Goal: Check status: Check status

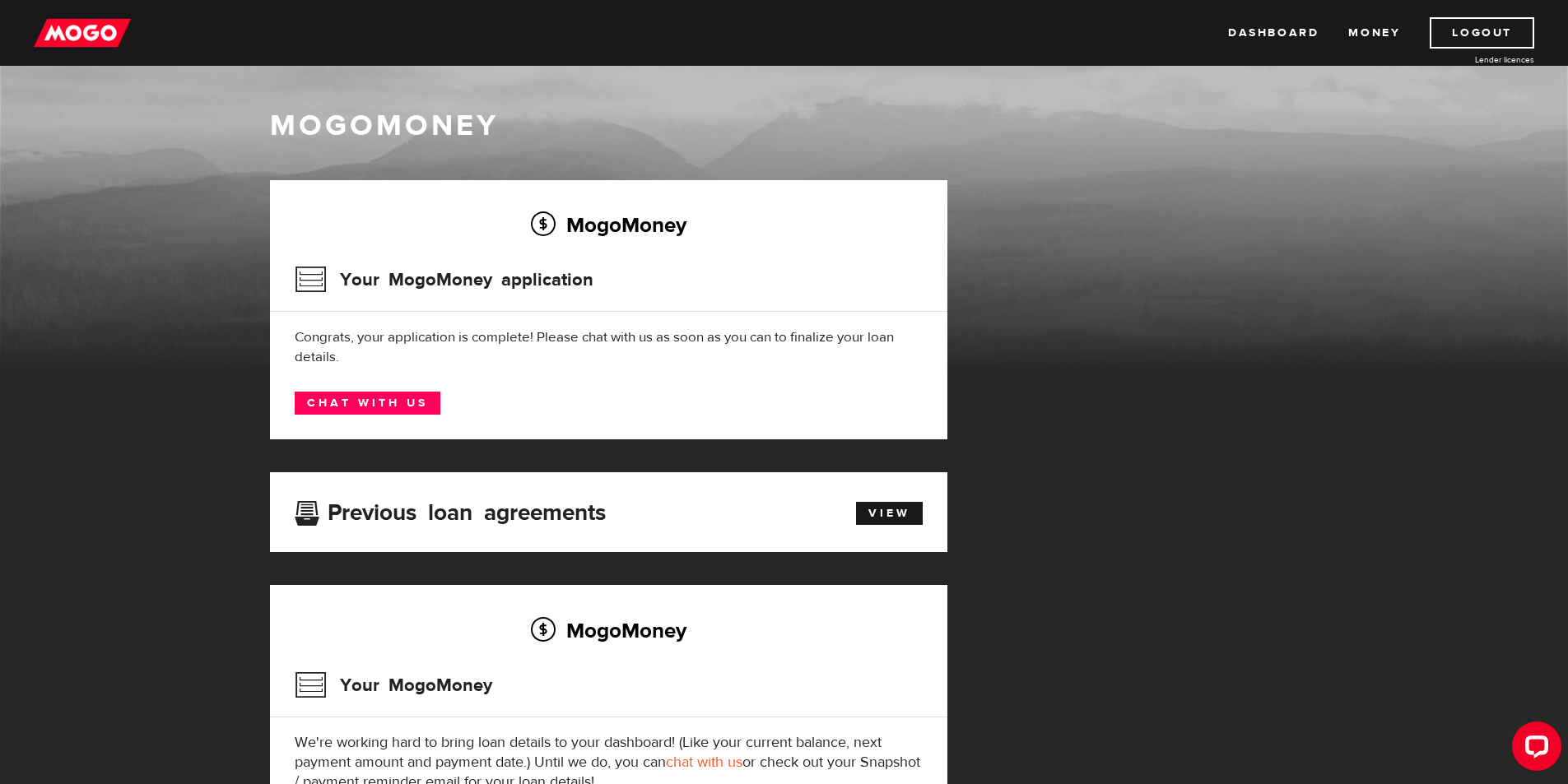
click at [60, 12] on div "Dashboard Money Logout Lender licences Dashboard Money Logout Lender licences" at bounding box center [784, 32] width 1568 height 65
click at [74, 28] on img at bounding box center [83, 32] width 97 height 31
click at [1278, 28] on link "Dashboard" at bounding box center [1273, 32] width 90 height 31
click at [711, 387] on div "MogoMoney Your MogoMoney application Congrats, your application is complete! Pl…" at bounding box center [608, 309] width 677 height 259
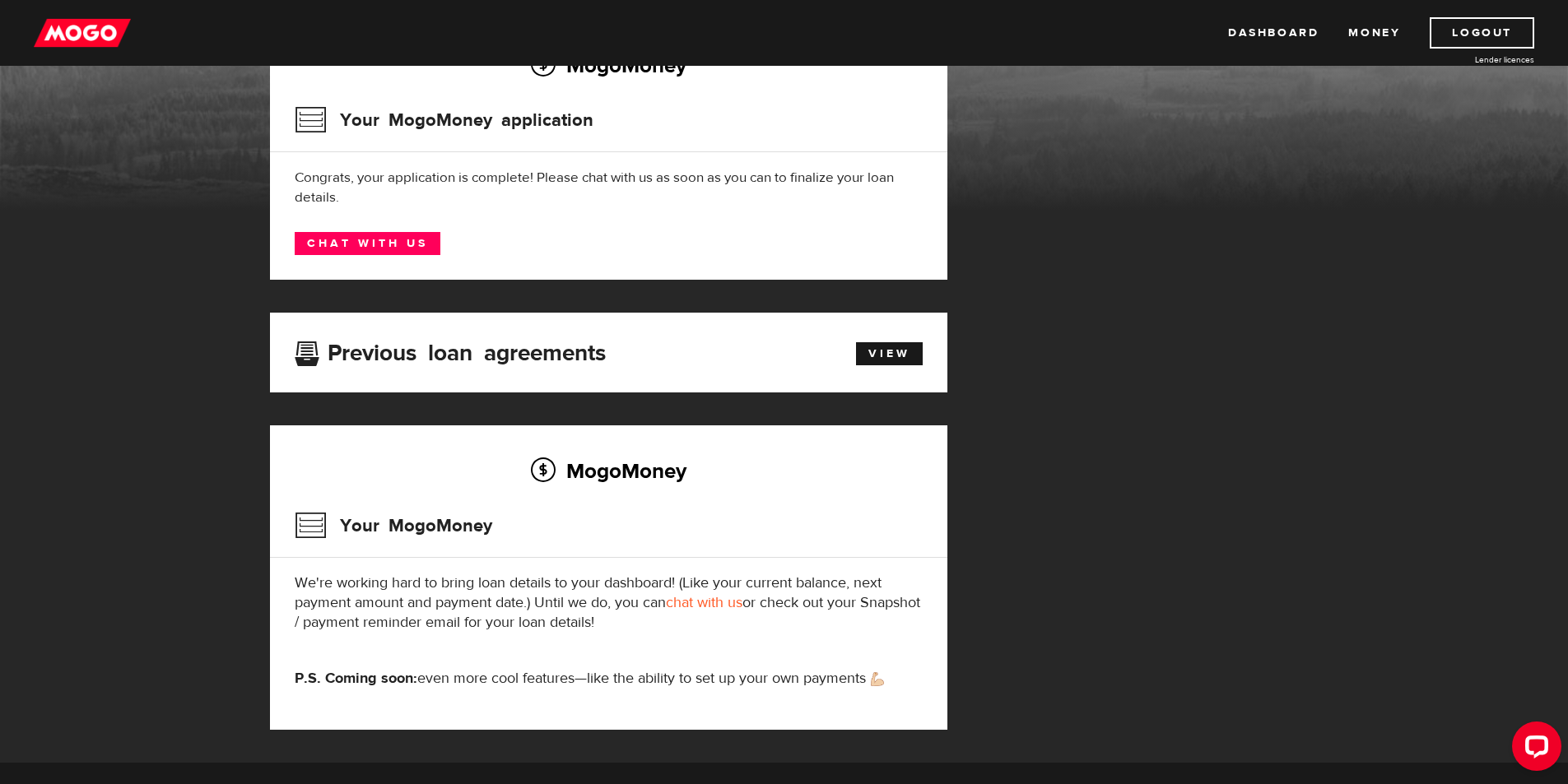
scroll to position [247, 0]
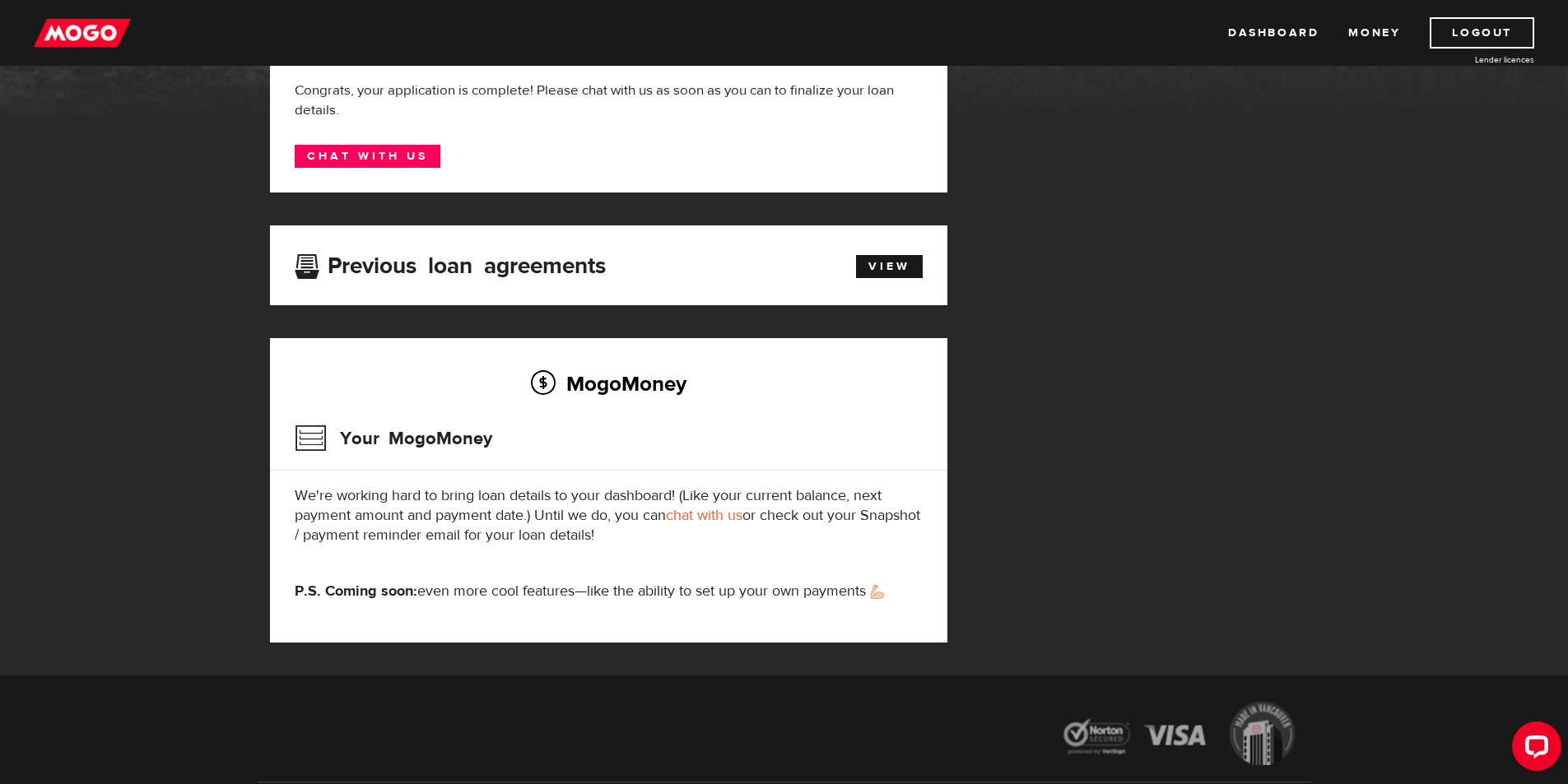
click at [459, 434] on h3 "Your MogoMoney" at bounding box center [393, 438] width 198 height 43
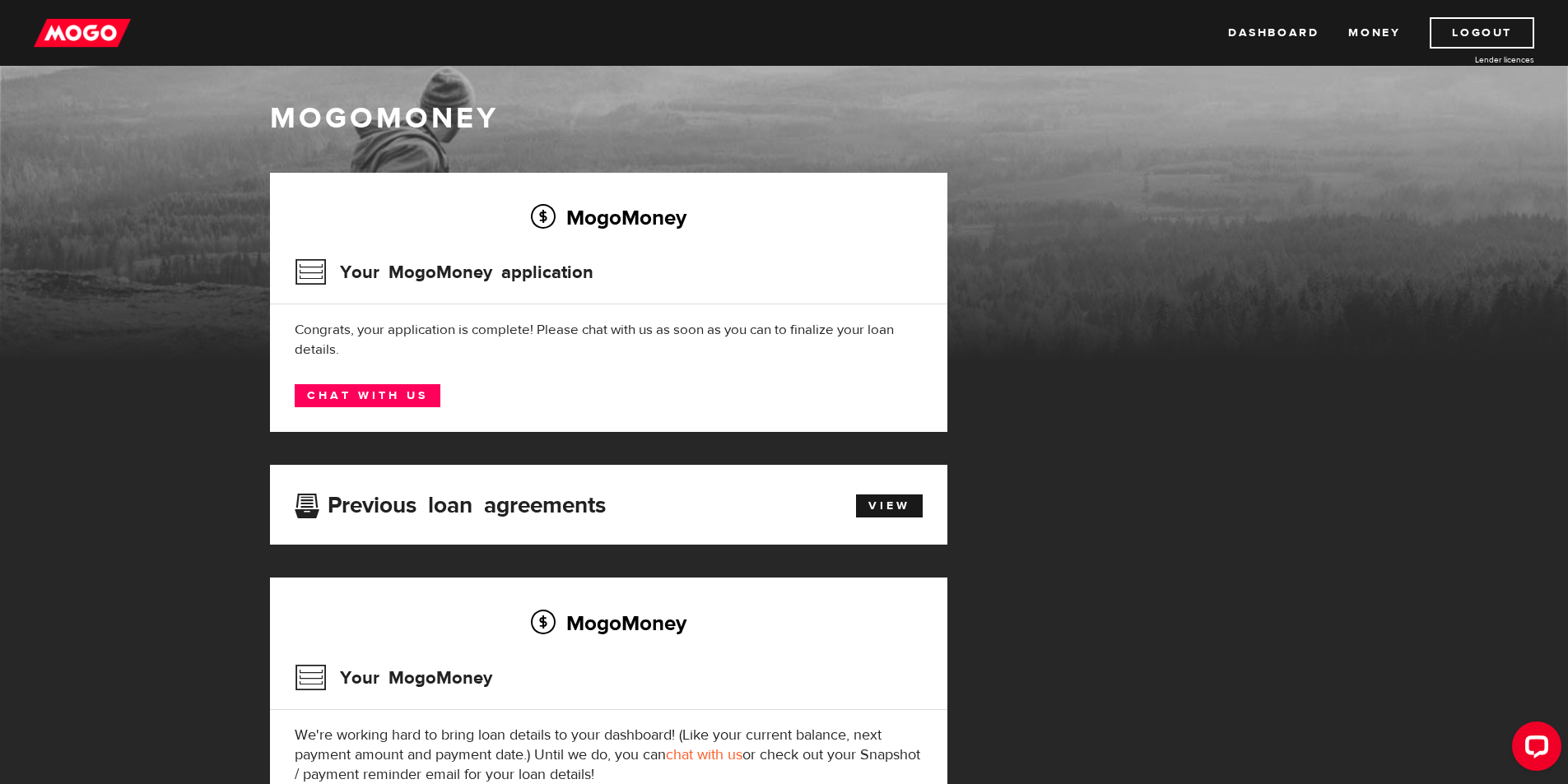
scroll to position [0, 0]
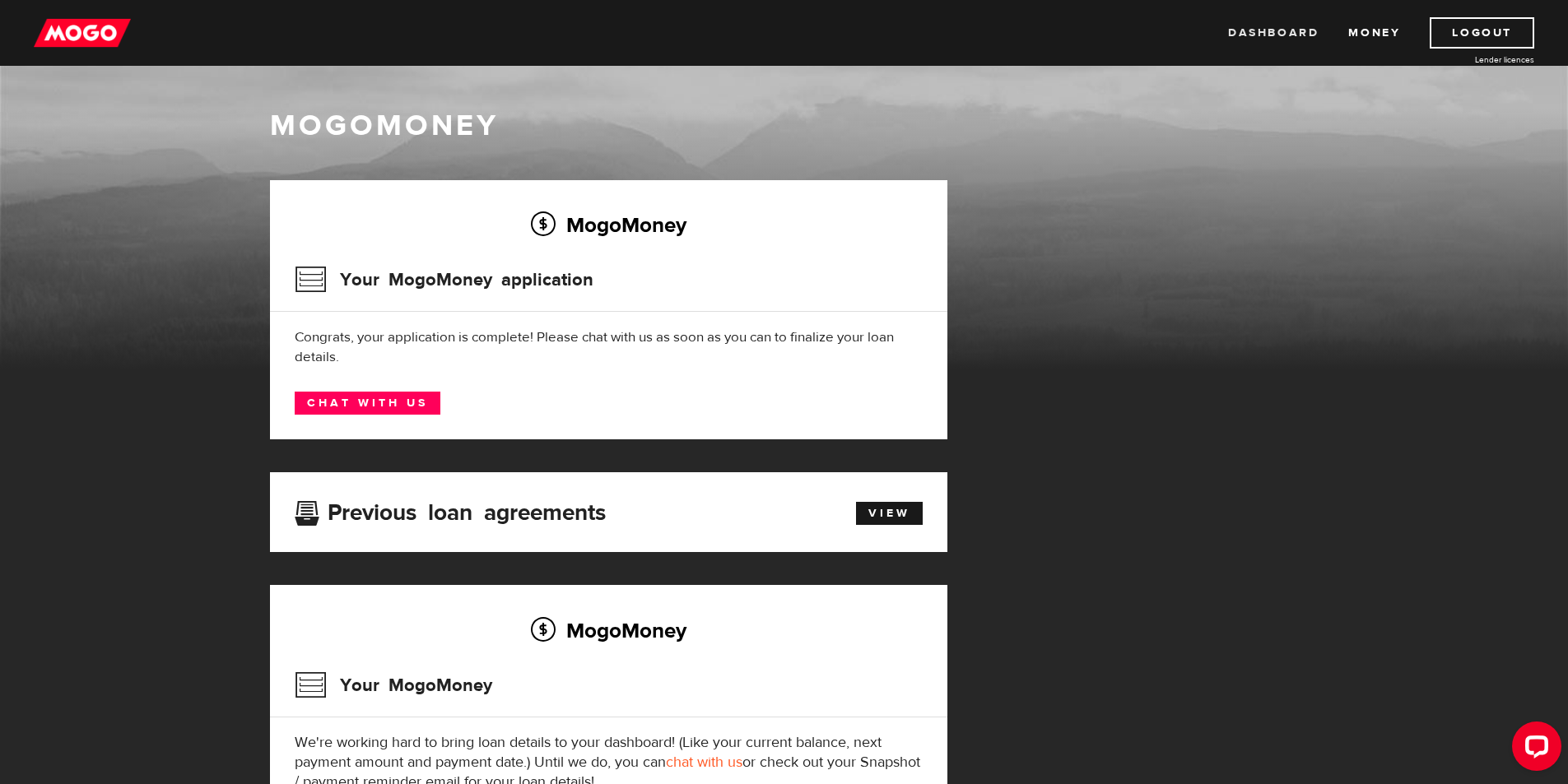
click at [1291, 33] on link "Dashboard" at bounding box center [1273, 32] width 90 height 31
click at [1395, 45] on link "Money" at bounding box center [1373, 32] width 52 height 31
click at [1282, 25] on link "Dashboard" at bounding box center [1273, 32] width 90 height 31
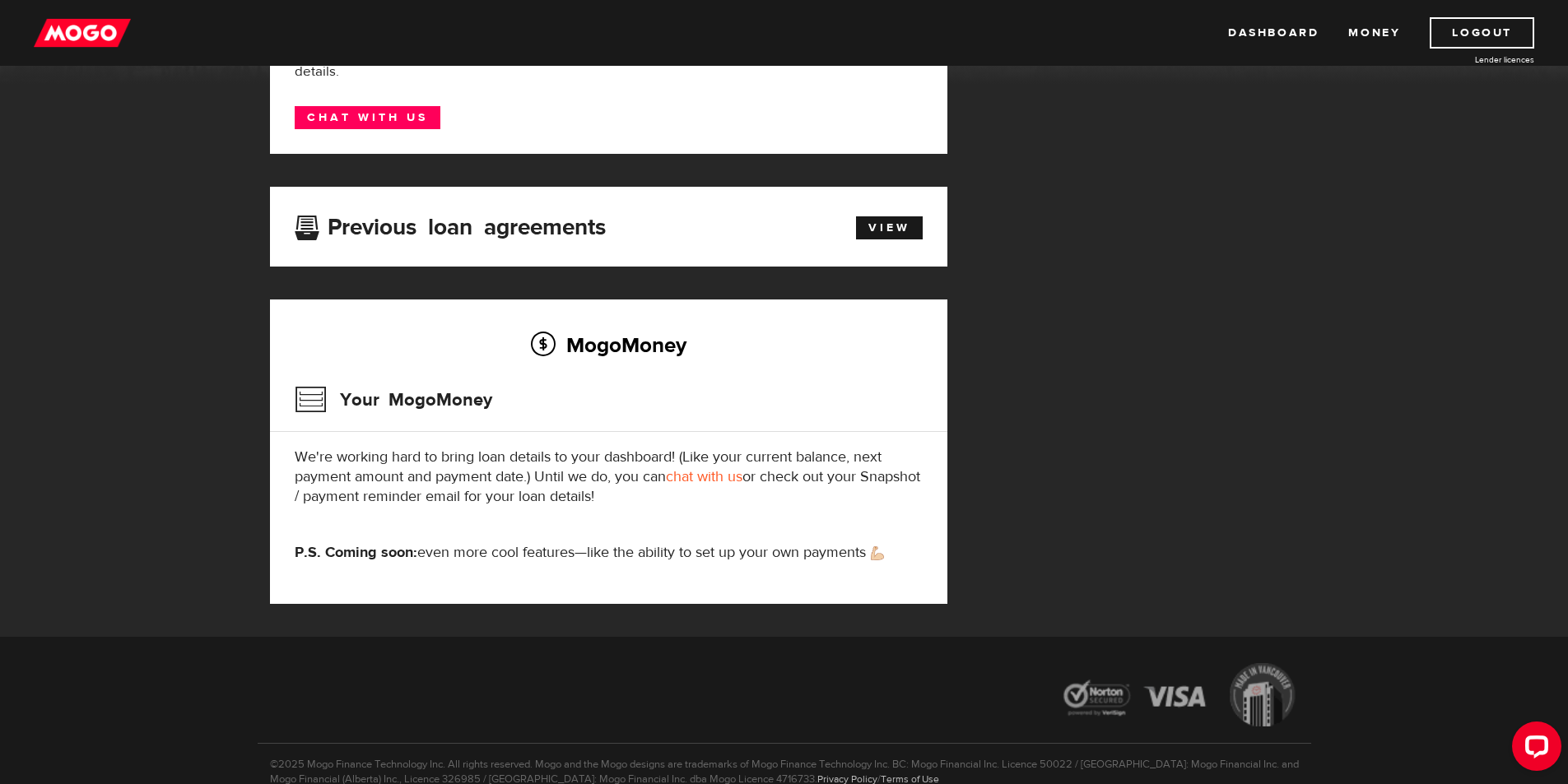
scroll to position [368, 0]
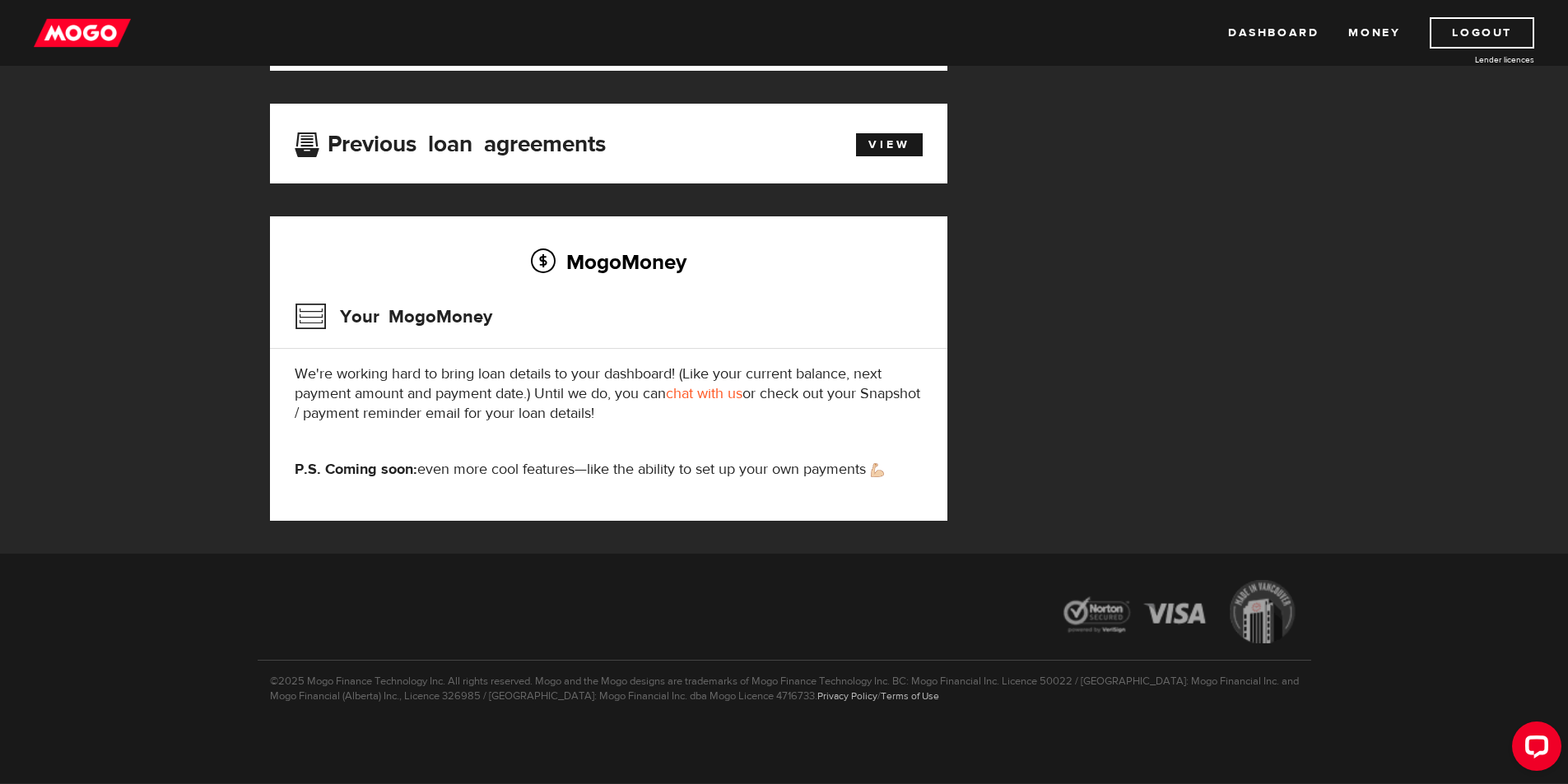
click at [604, 264] on h2 "MogoMoney" at bounding box center [608, 261] width 628 height 34
click at [409, 323] on h3 "Your MogoMoney" at bounding box center [393, 316] width 198 height 43
click at [620, 508] on div "MogoMoney Your MogoMoney We're working hard to bring loan details to your dashb…" at bounding box center [608, 368] width 677 height 304
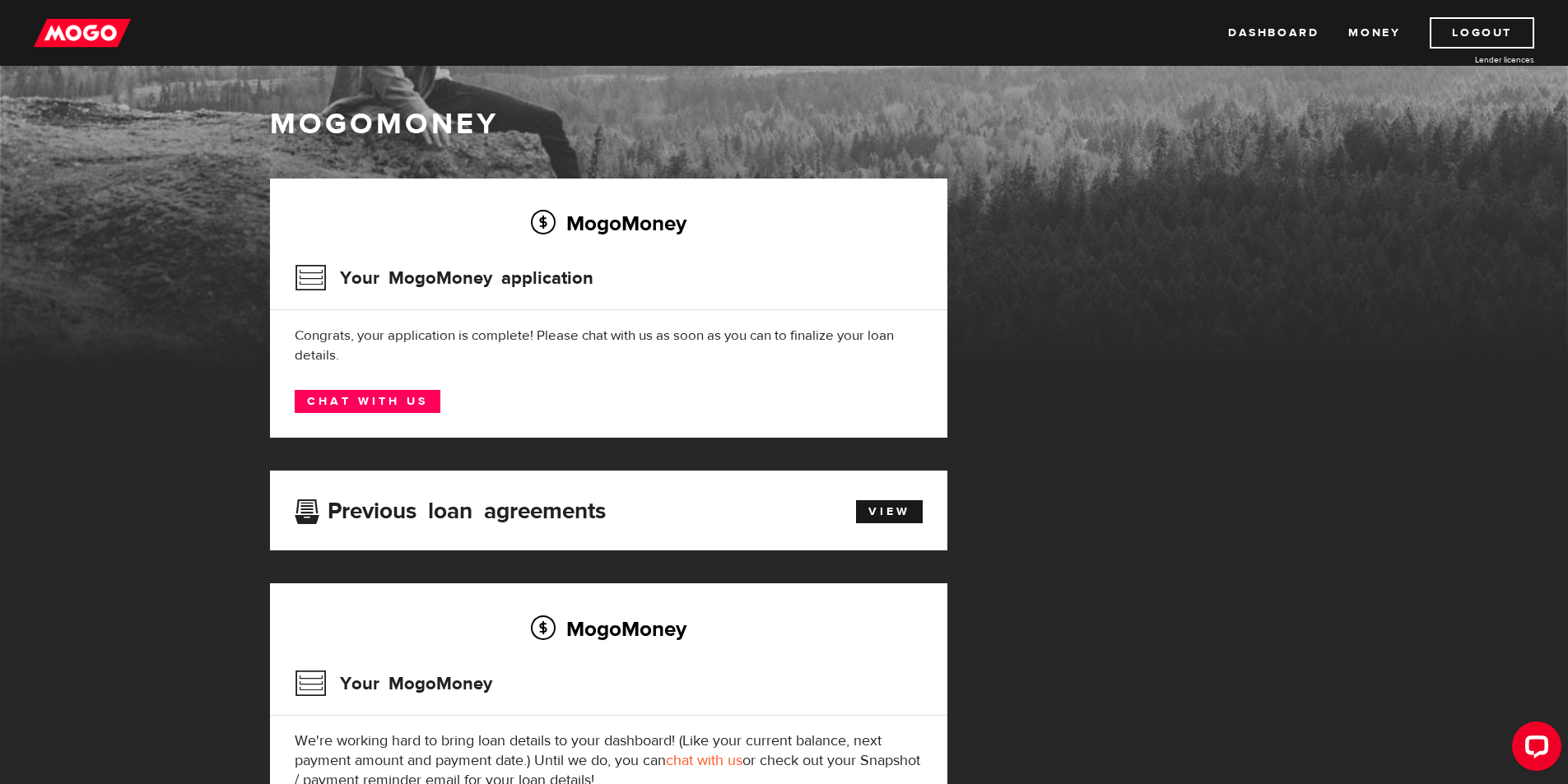
scroll to position [0, 0]
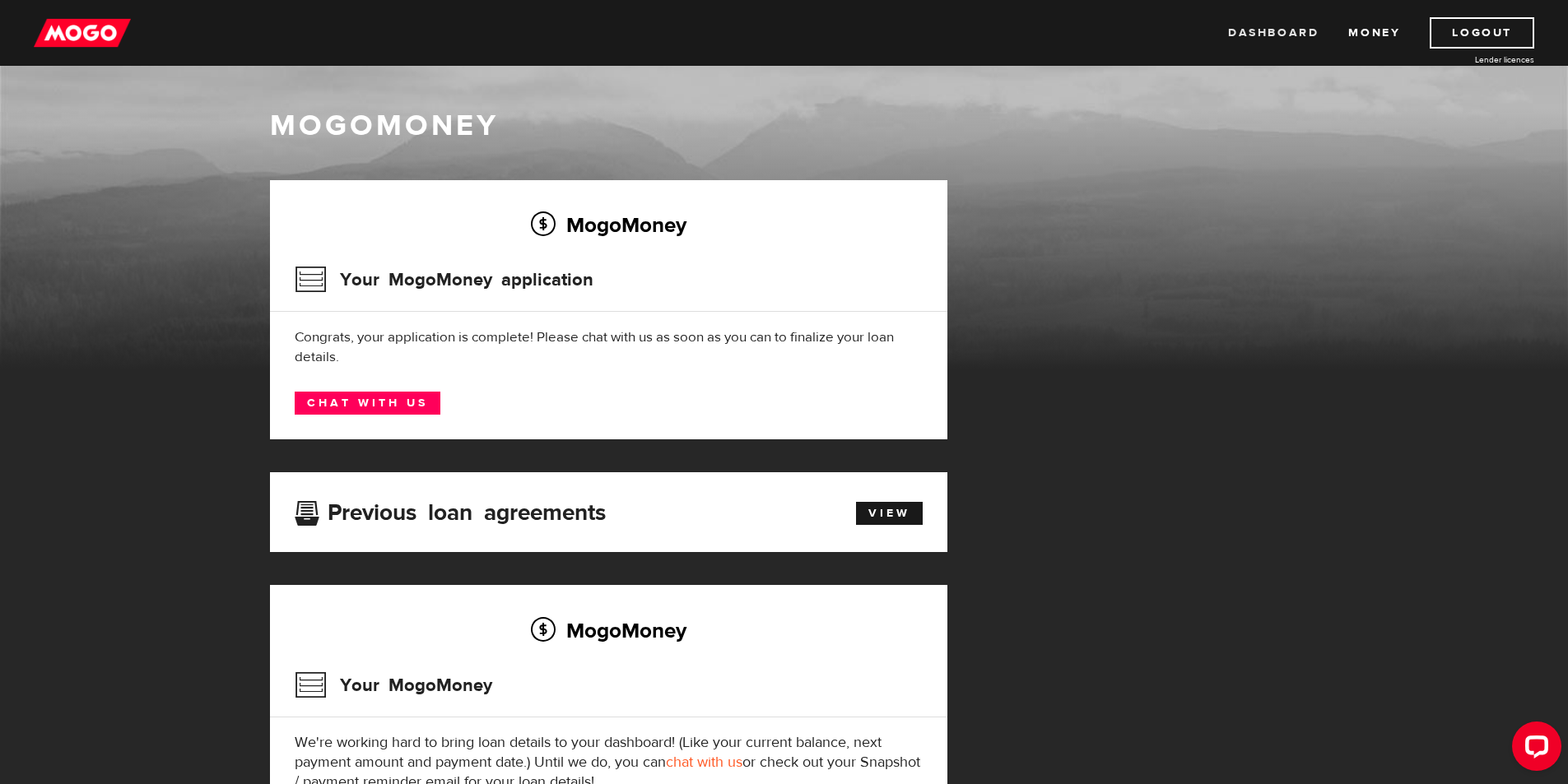
click at [1248, 28] on link "Dashboard" at bounding box center [1273, 32] width 90 height 31
click at [100, 40] on img at bounding box center [83, 32] width 97 height 31
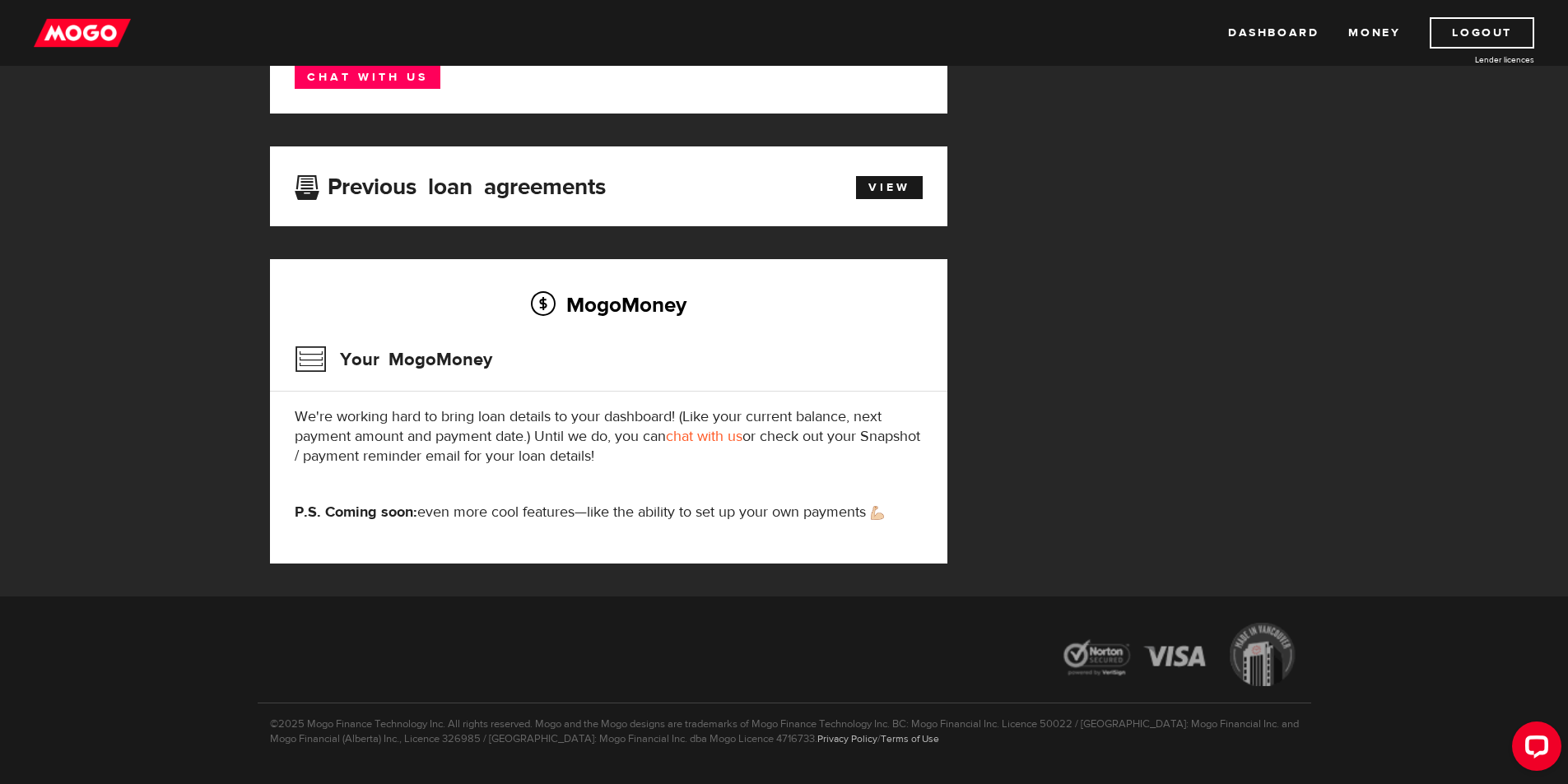
scroll to position [368, 0]
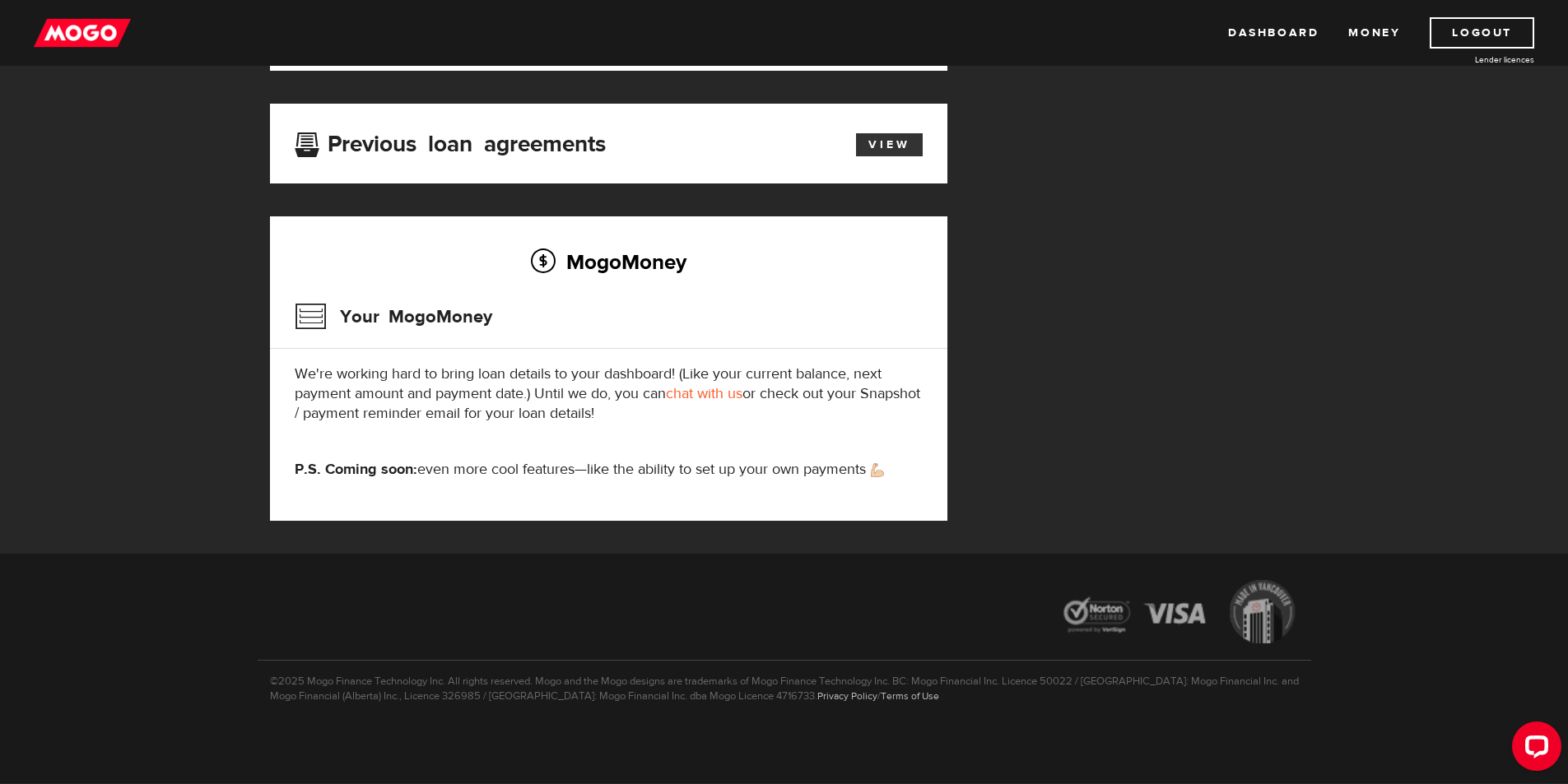
click at [878, 140] on link "View" at bounding box center [889, 144] width 66 height 23
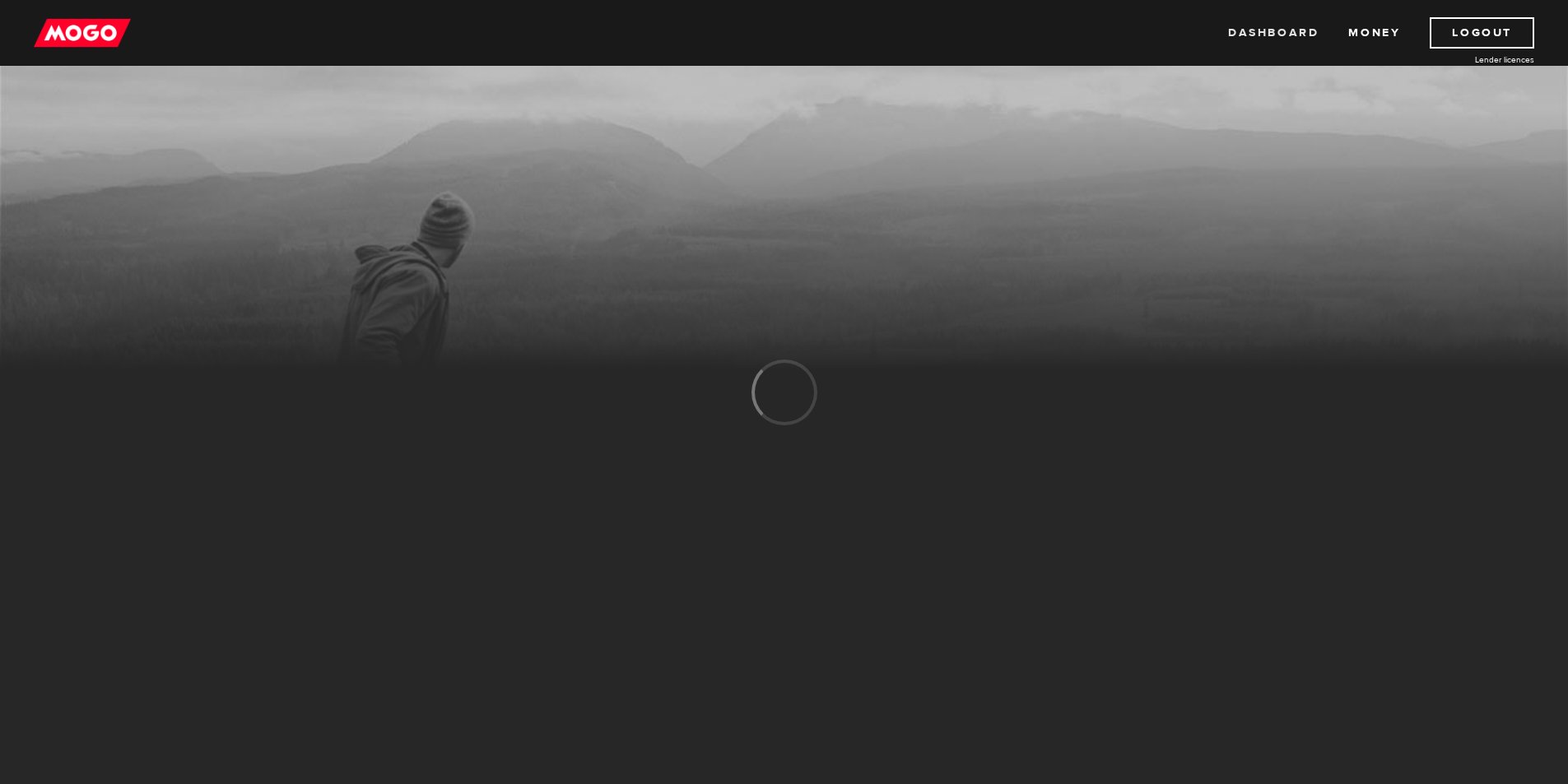
click at [1275, 27] on link "Dashboard" at bounding box center [1273, 32] width 90 height 31
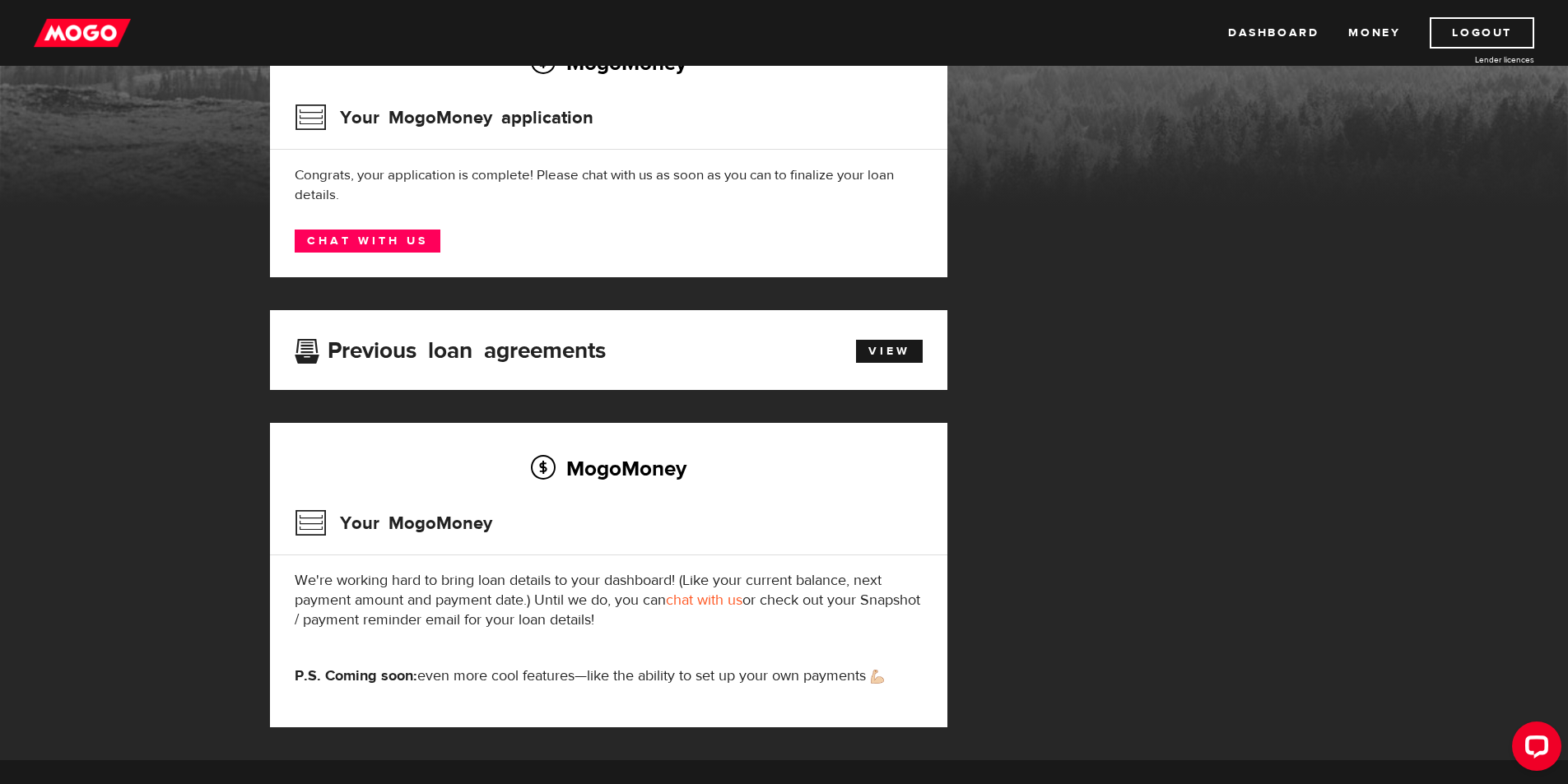
scroll to position [164, 0]
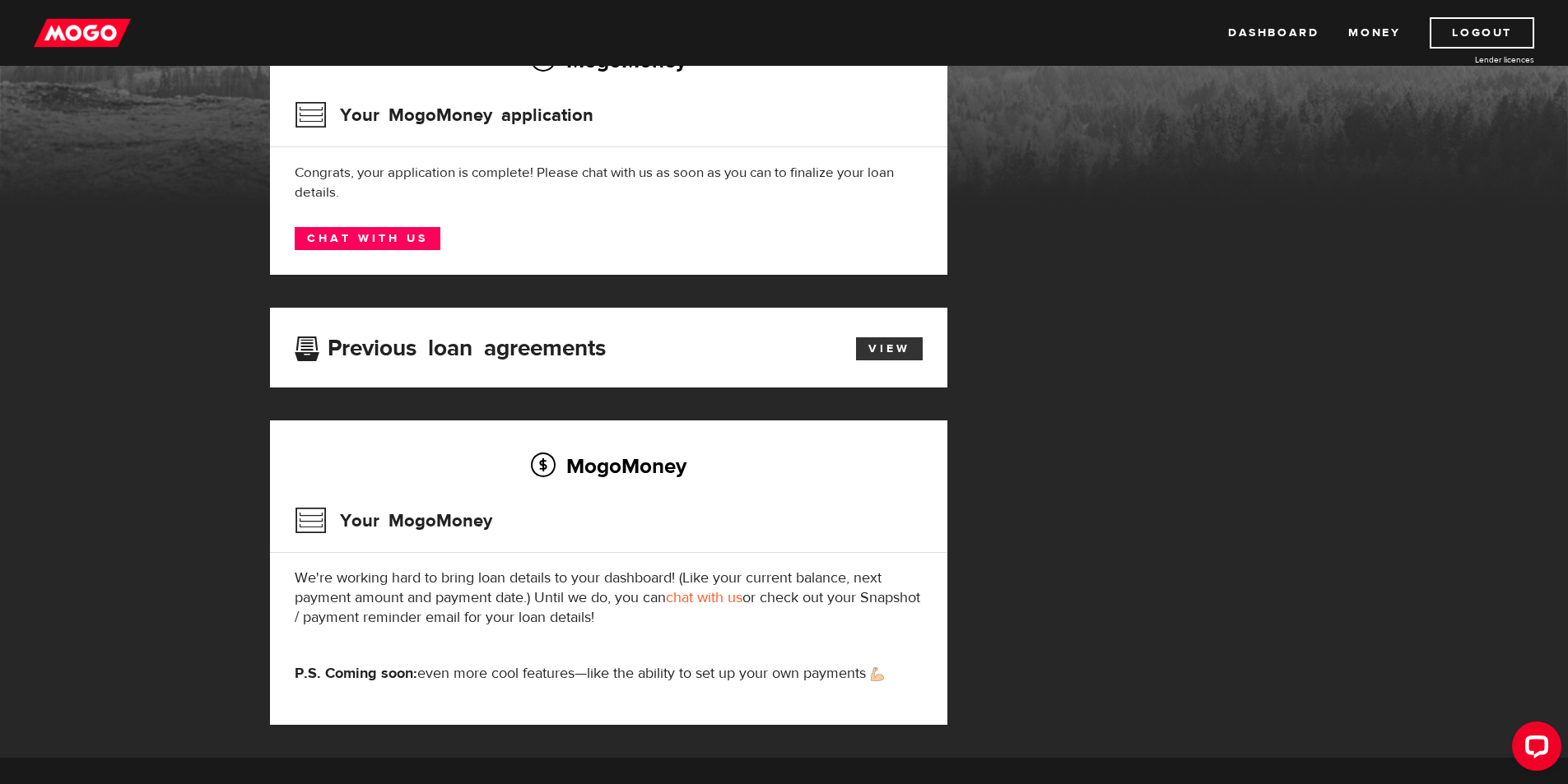
click at [902, 350] on link "View" at bounding box center [889, 348] width 66 height 23
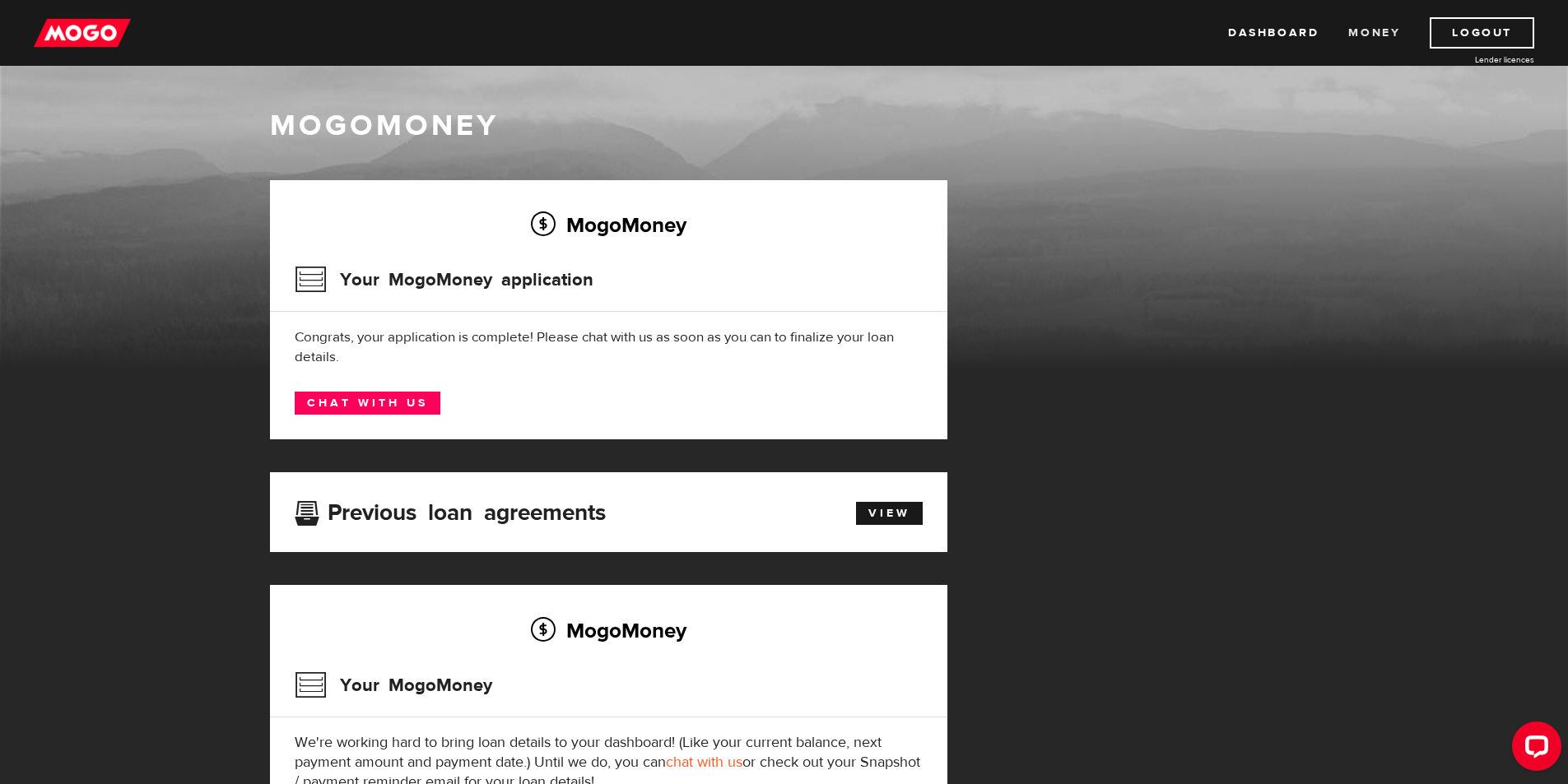
click at [1375, 32] on link "Money" at bounding box center [1373, 32] width 52 height 31
click at [1288, 32] on link "Dashboard" at bounding box center [1273, 32] width 90 height 31
click at [85, 31] on img at bounding box center [83, 32] width 97 height 31
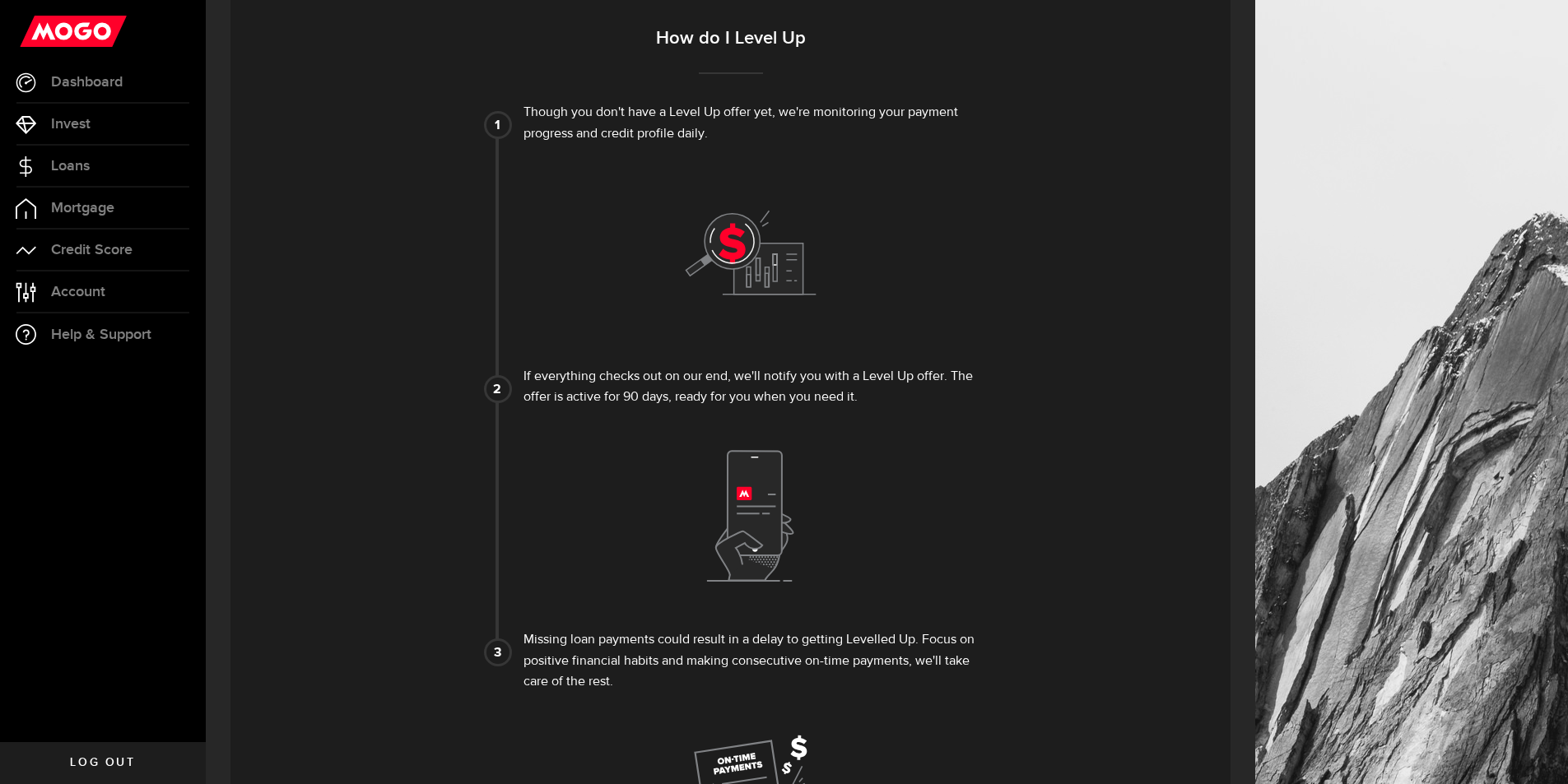
scroll to position [497, 0]
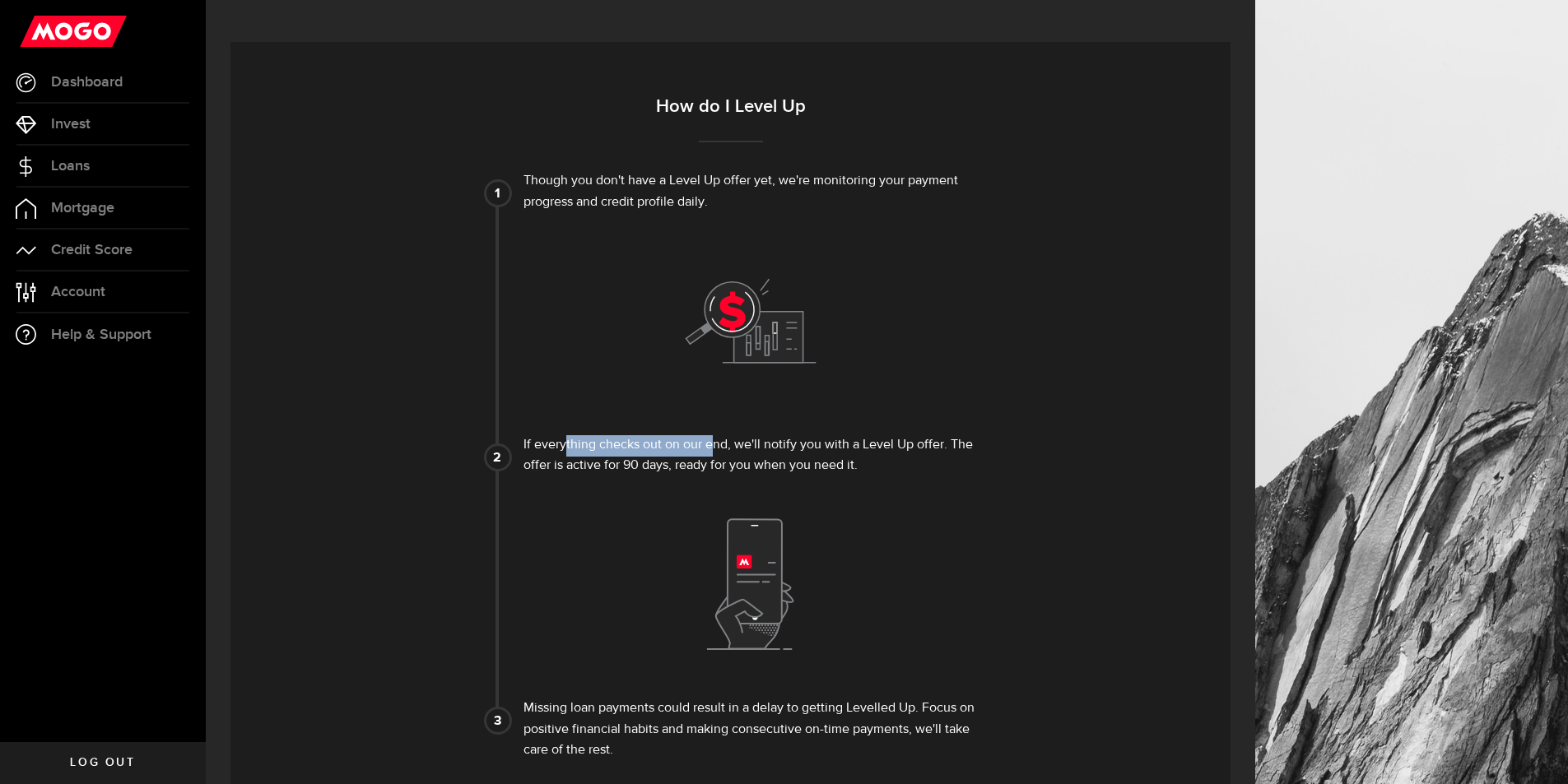
drag, startPoint x: 570, startPoint y: 441, endPoint x: 726, endPoint y: 451, distance: 156.3
click at [718, 453] on div "If everything checks out on our end, we'll notify you with a Level Up offer. Th…" at bounding box center [750, 456] width 454 height 42
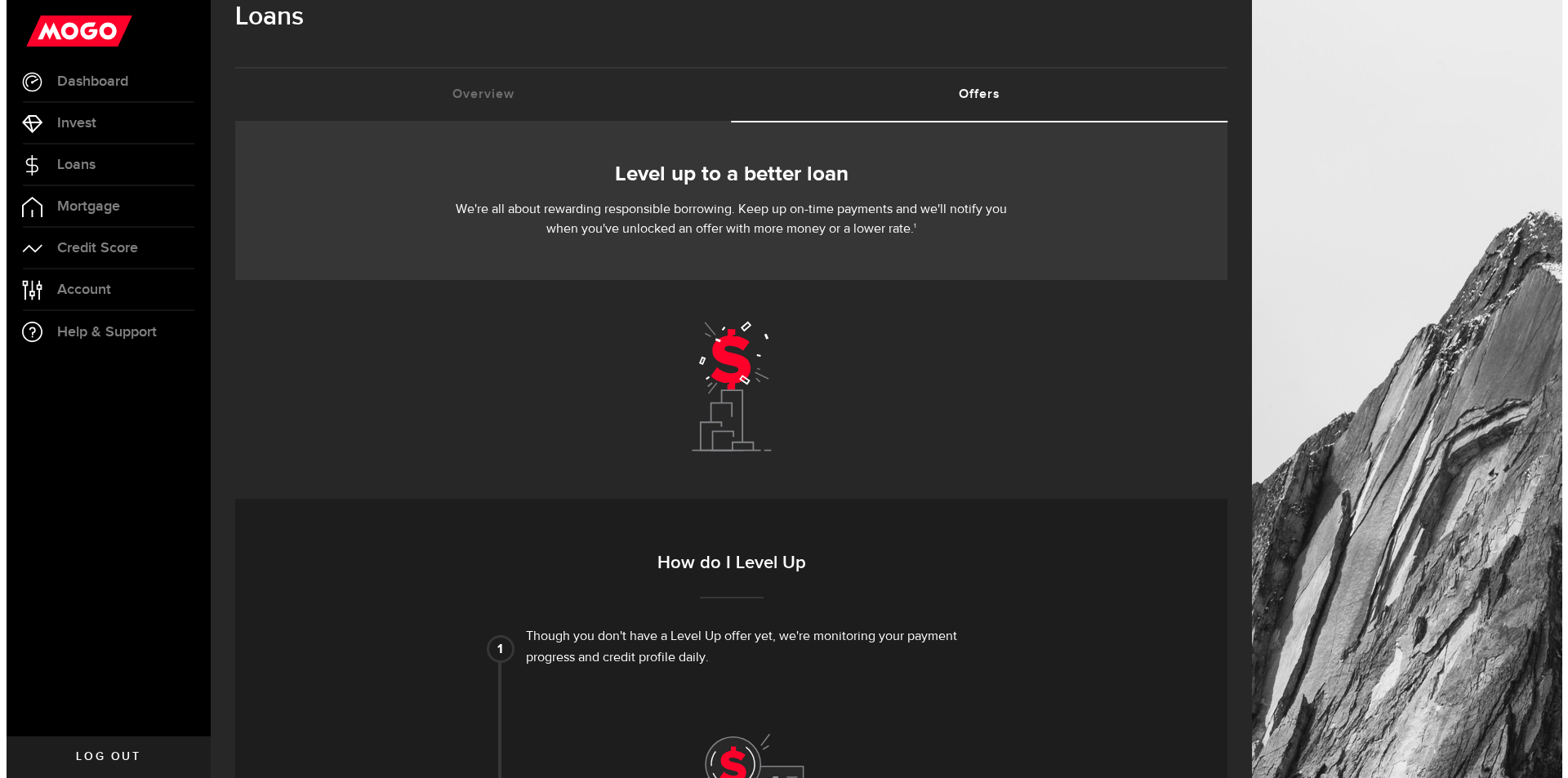
scroll to position [0, 0]
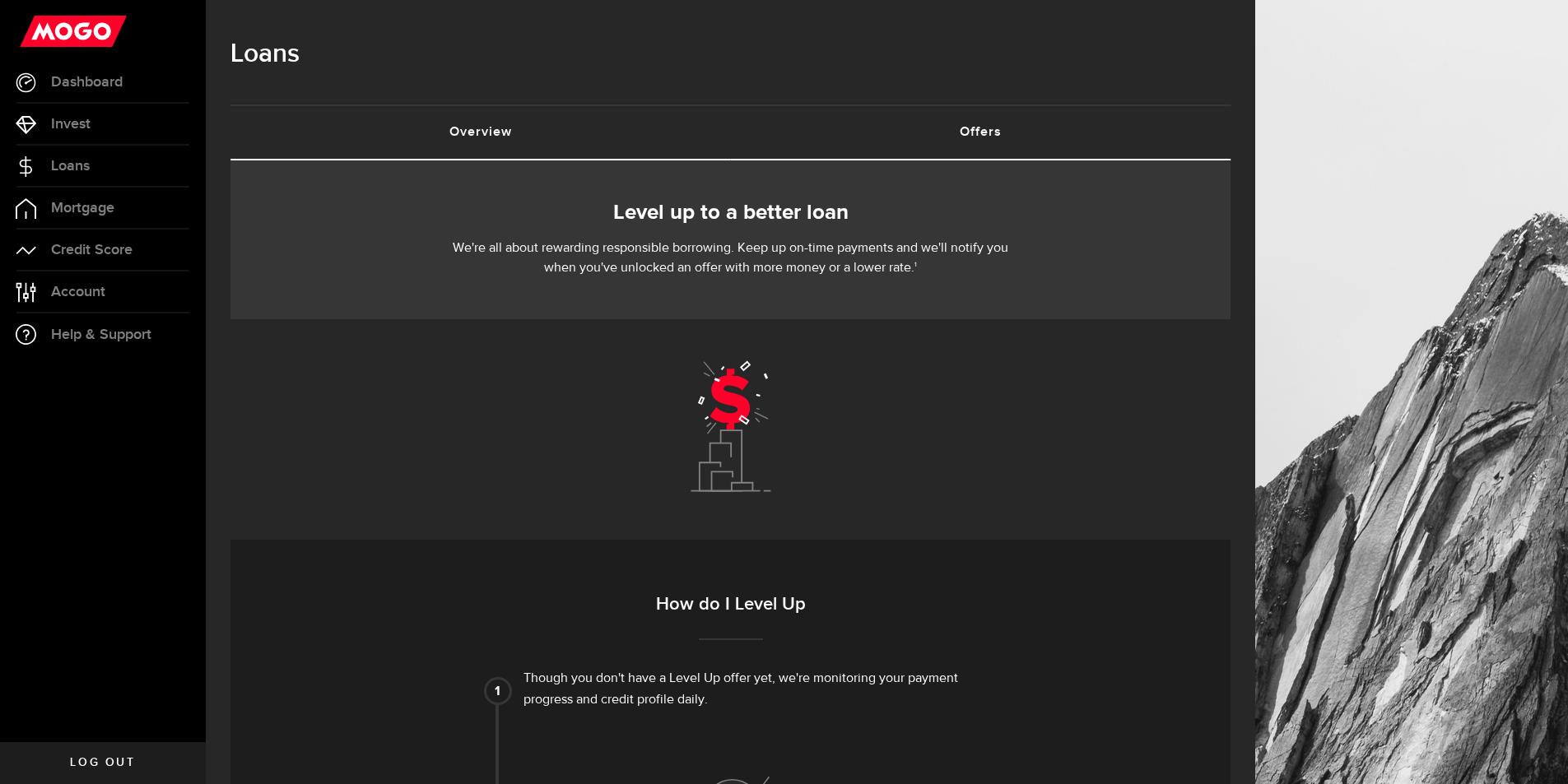
click at [534, 137] on link "Overview (requires attention)" at bounding box center [481, 132] width 501 height 52
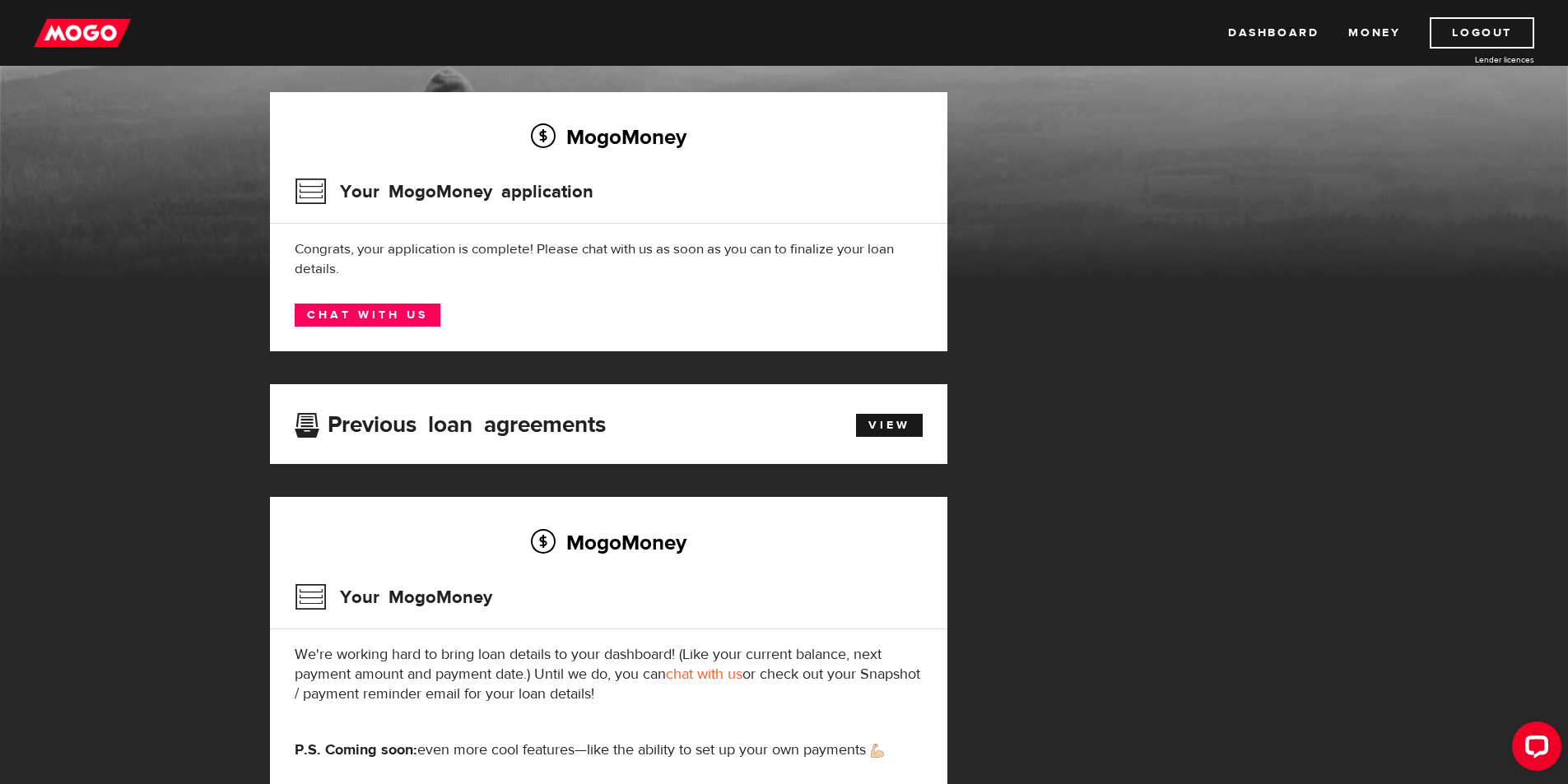
scroll to position [40, 0]
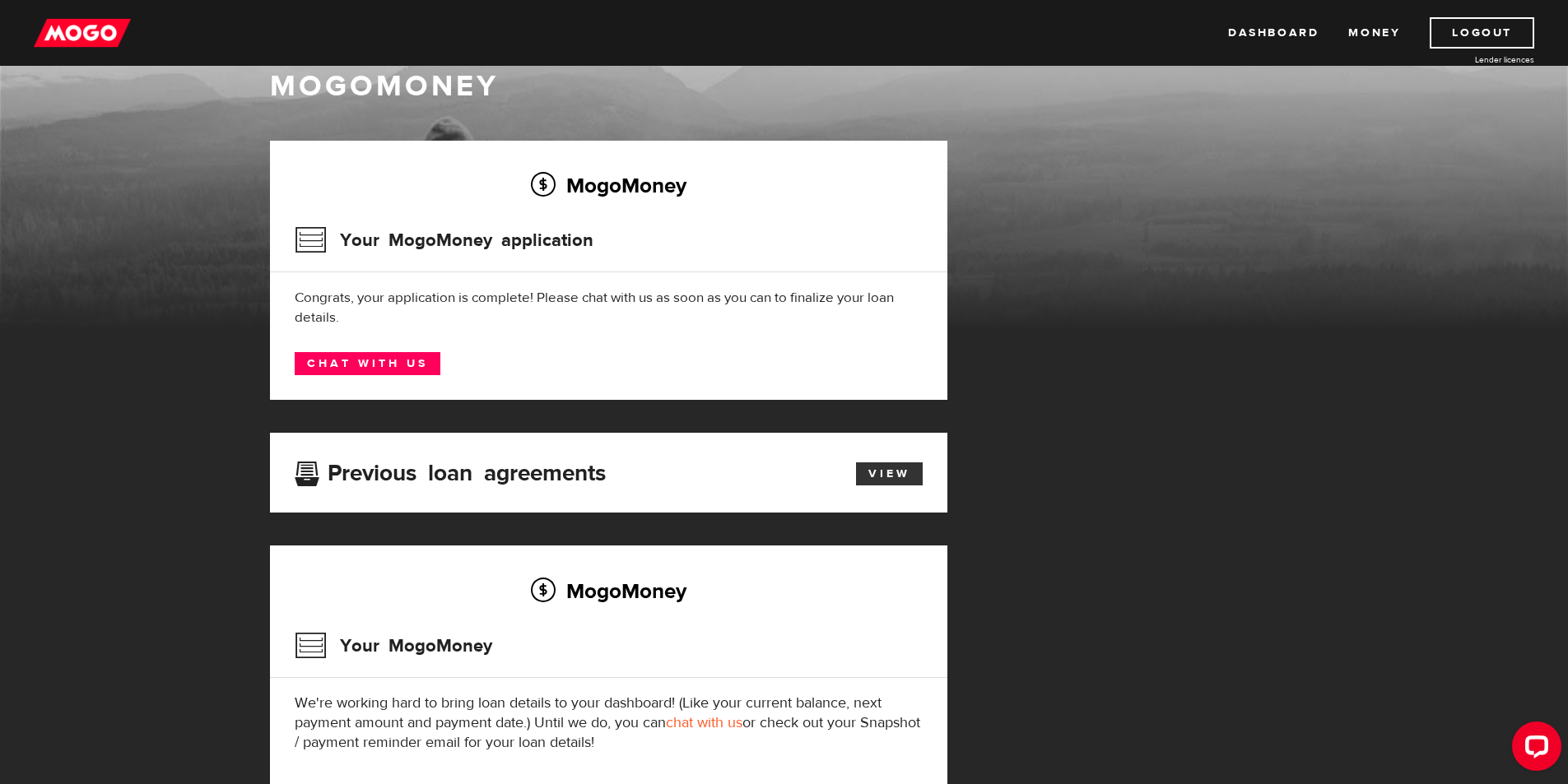
click at [886, 475] on link "View" at bounding box center [889, 474] width 66 height 23
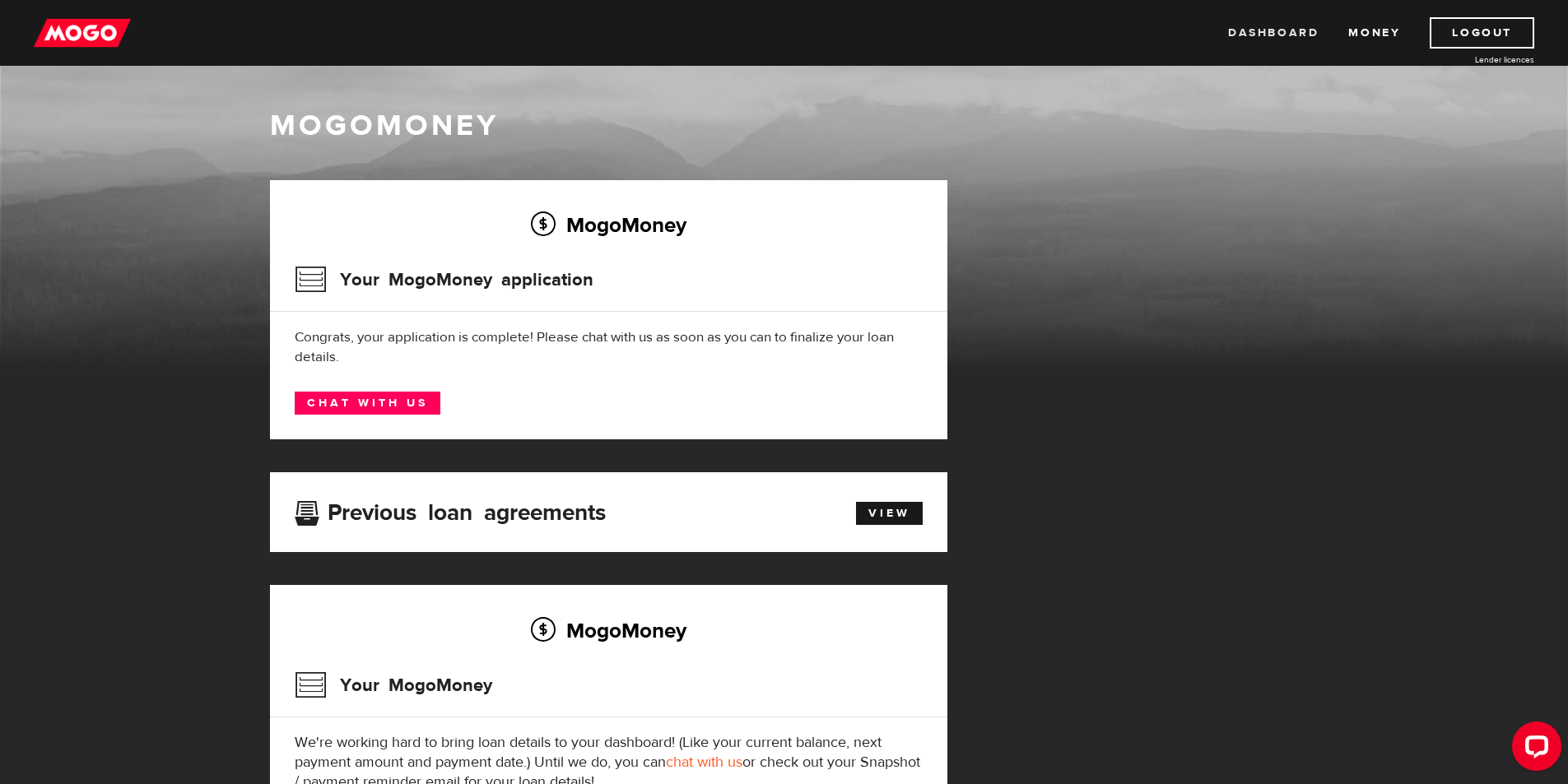
click at [1266, 28] on link "Dashboard" at bounding box center [1273, 32] width 90 height 31
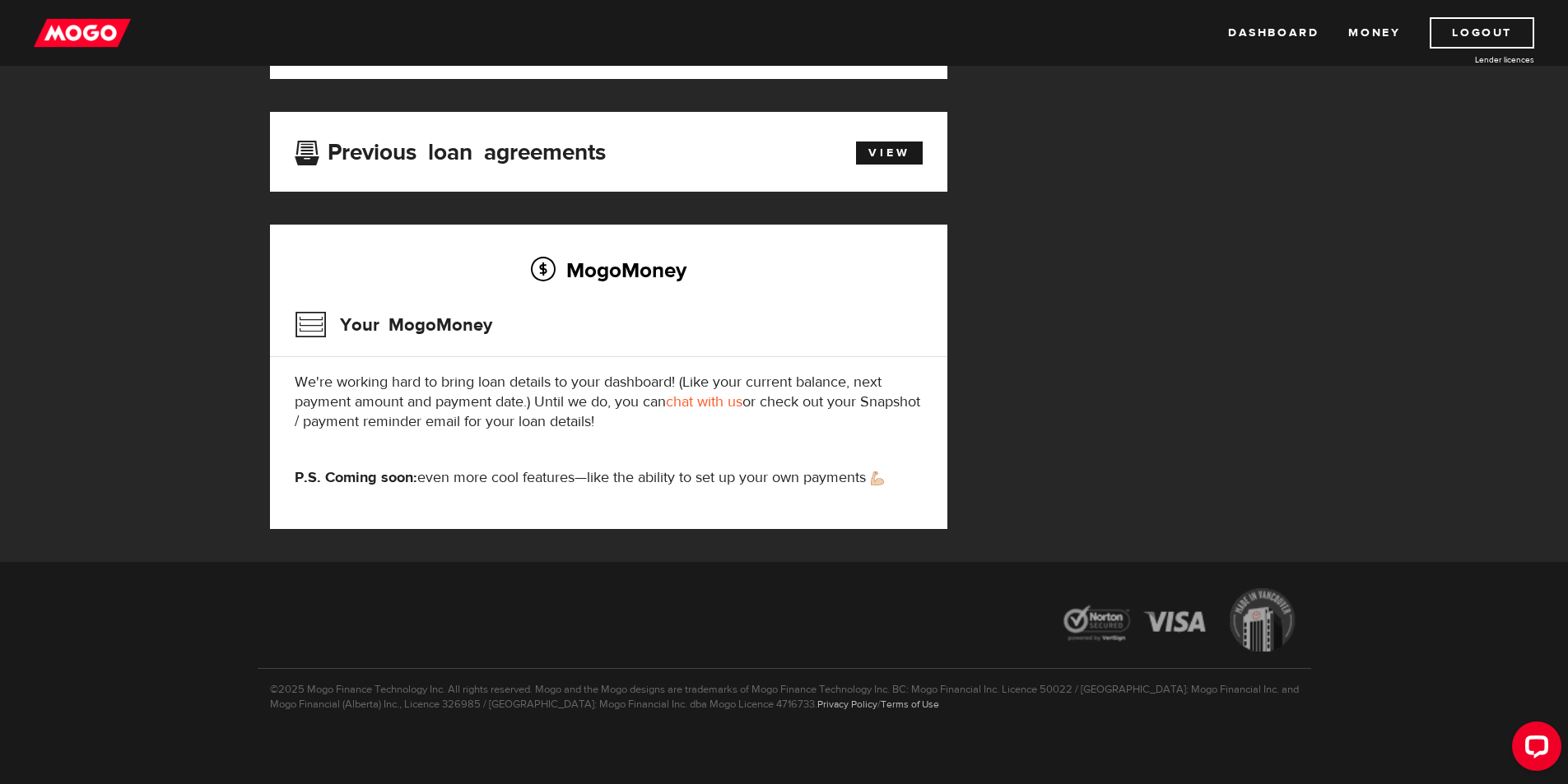
scroll to position [368, 0]
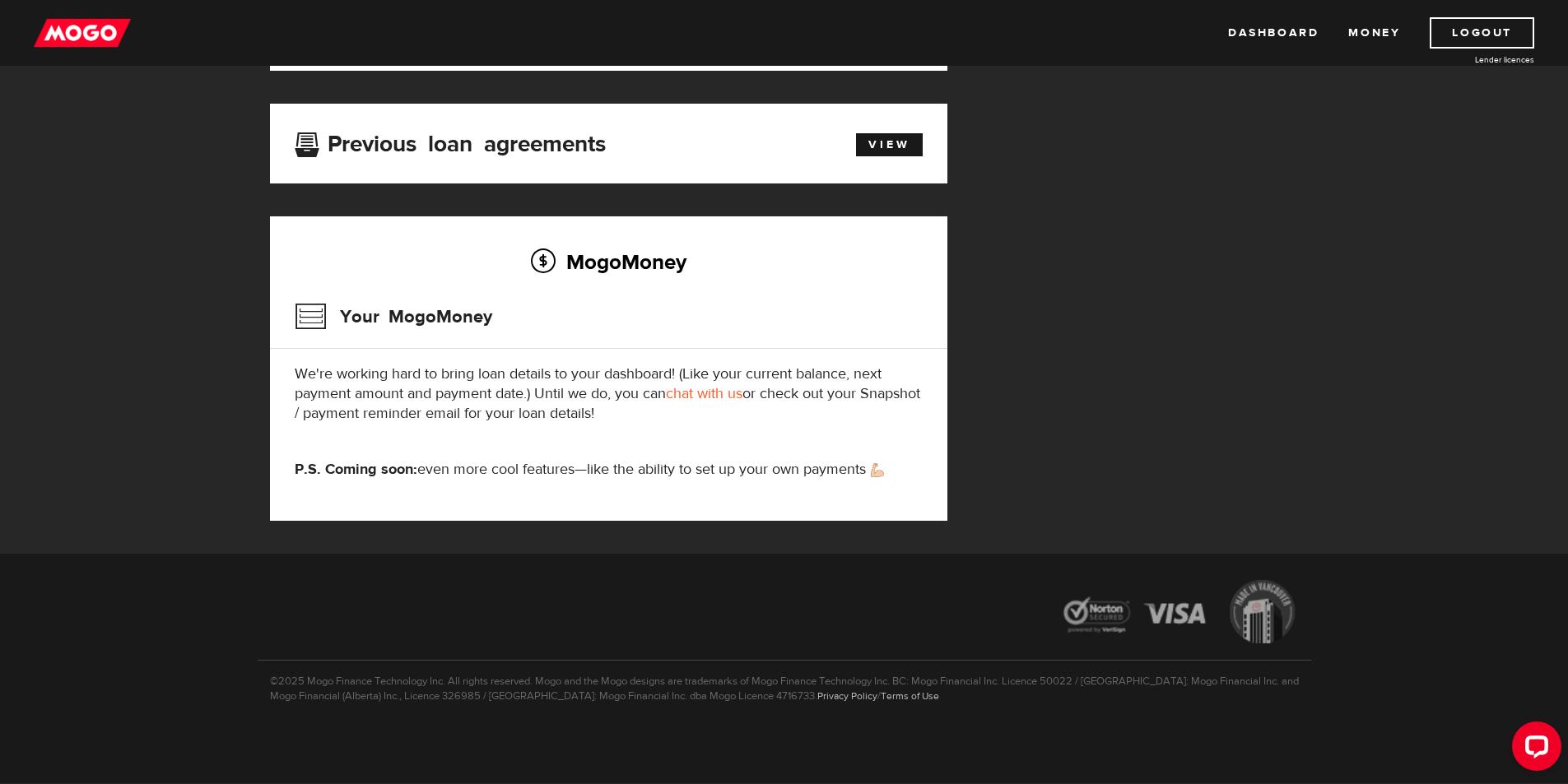
click at [637, 354] on div "MogoMoney Your MogoMoney We're working hard to bring loan details to your dashb…" at bounding box center [608, 368] width 677 height 304
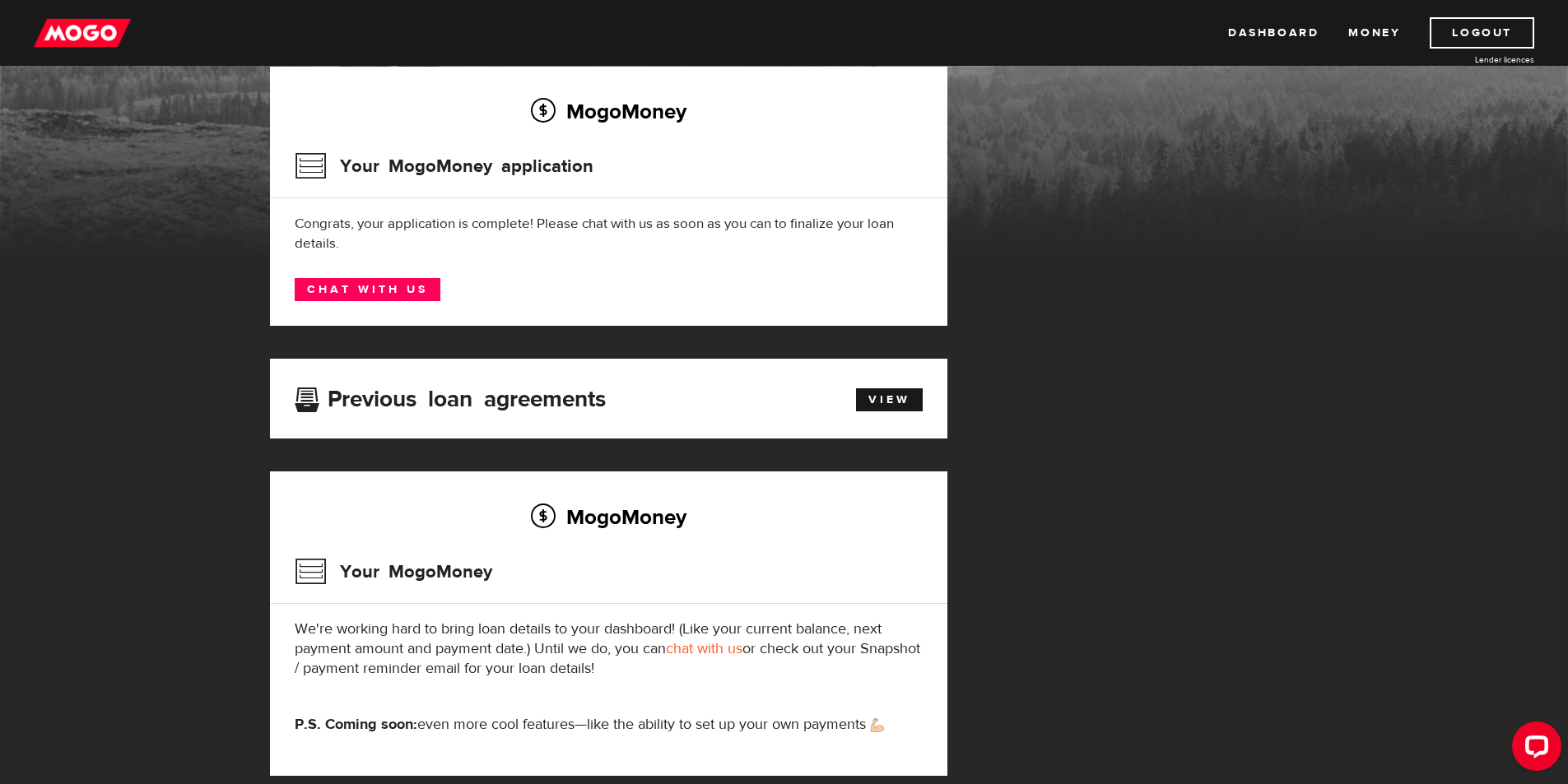
scroll to position [0, 0]
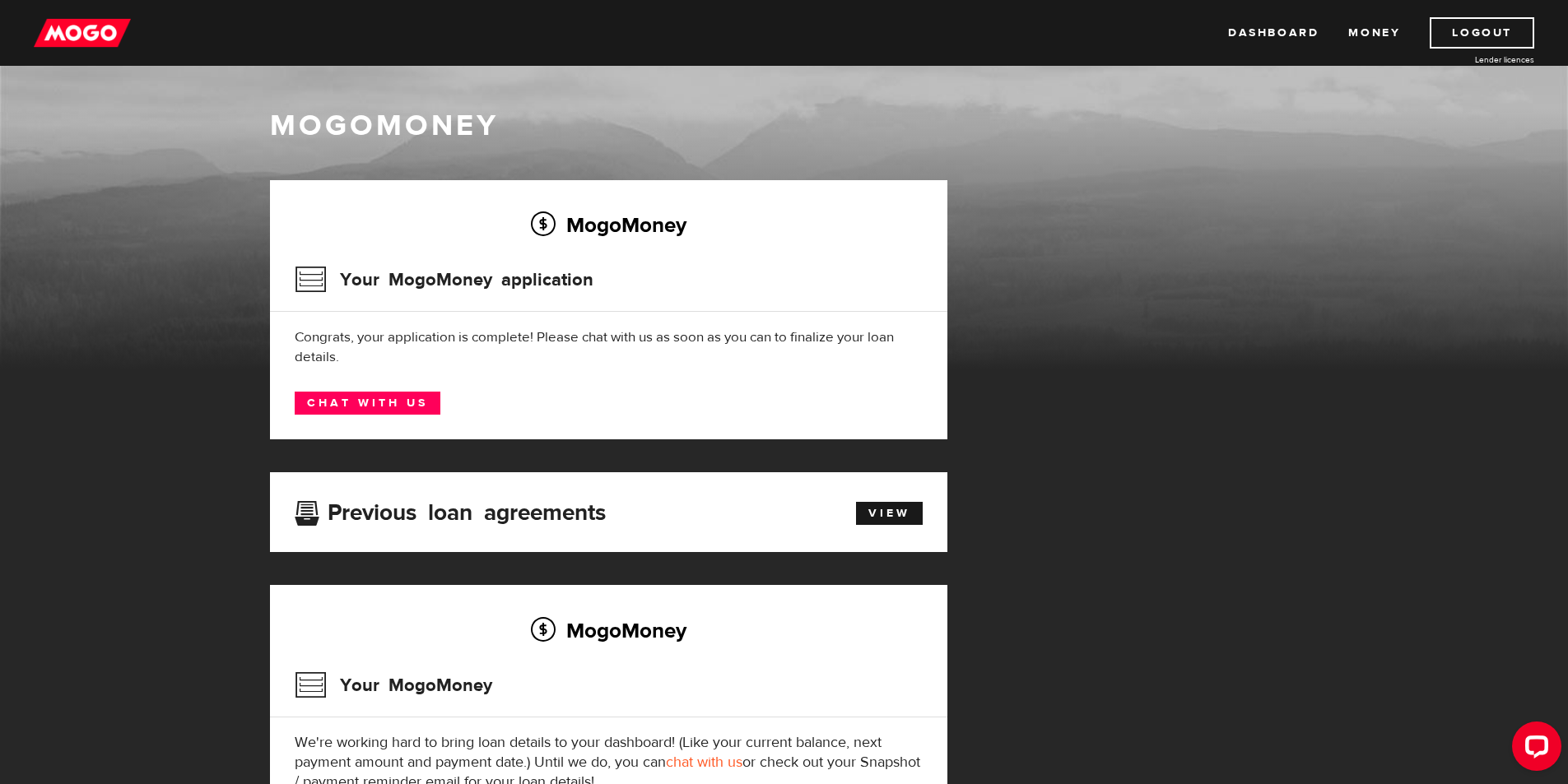
click at [79, 38] on img at bounding box center [83, 32] width 97 height 31
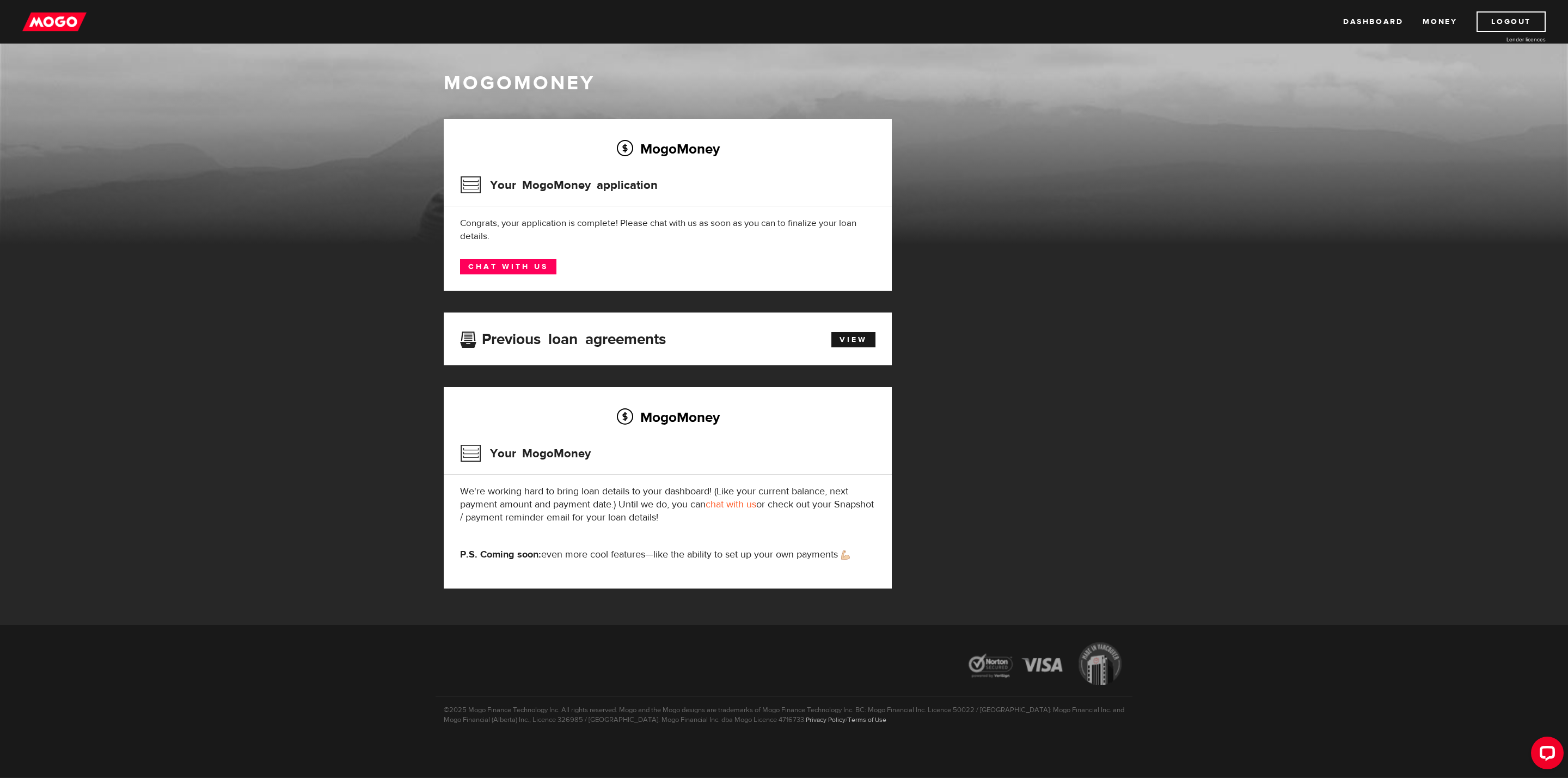
click at [65, 19] on img at bounding box center [55, 21] width 64 height 21
